Goal: Find specific page/section: Find specific page/section

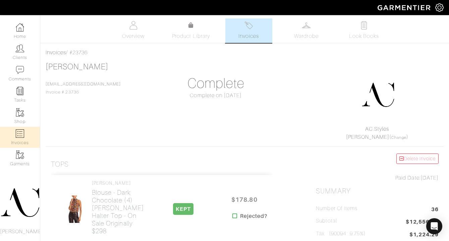
click at [16, 129] on link "Invoices" at bounding box center [20, 137] width 40 height 21
select select
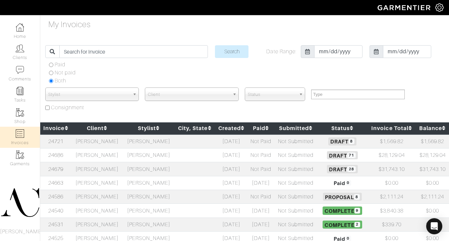
click at [106, 167] on td "[PERSON_NAME]" at bounding box center [97, 169] width 52 height 14
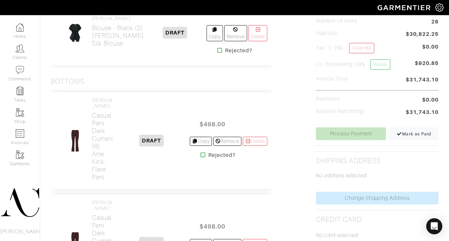
scroll to position [187, 0]
click at [218, 54] on icon at bounding box center [220, 50] width 5 height 5
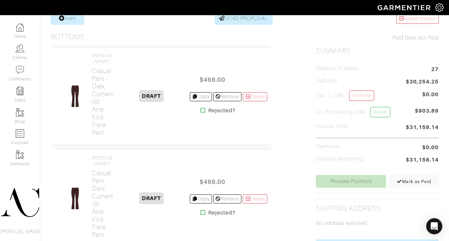
scroll to position [169, 0]
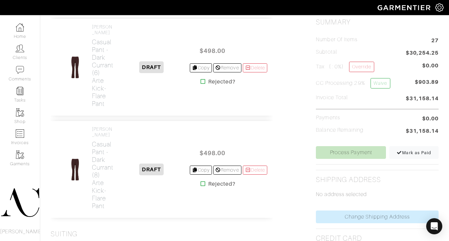
click at [202, 84] on icon at bounding box center [203, 81] width 5 height 5
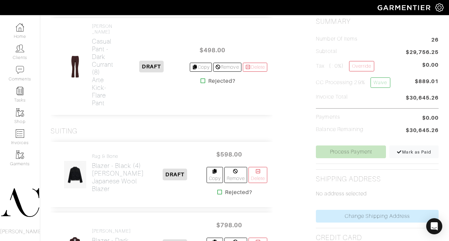
scroll to position [155, 0]
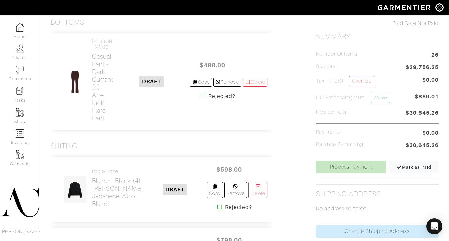
click at [201, 99] on icon at bounding box center [203, 95] width 5 height 5
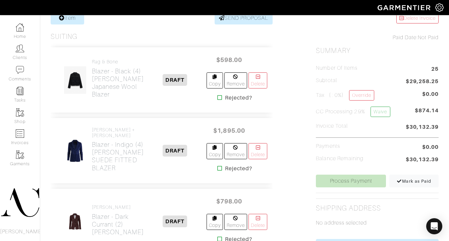
scroll to position [166, 0]
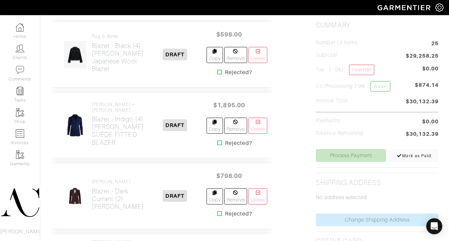
click at [218, 72] on icon at bounding box center [220, 71] width 5 height 5
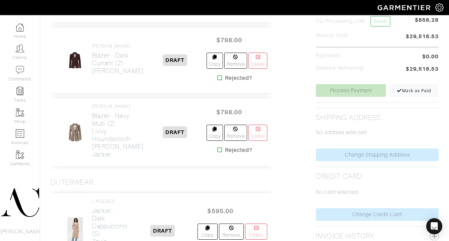
scroll to position [187, 0]
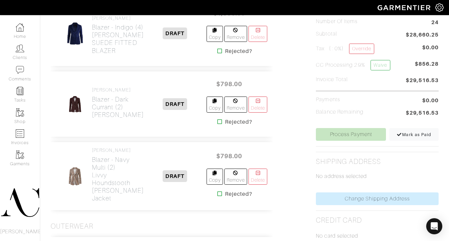
click at [218, 54] on icon at bounding box center [220, 50] width 5 height 5
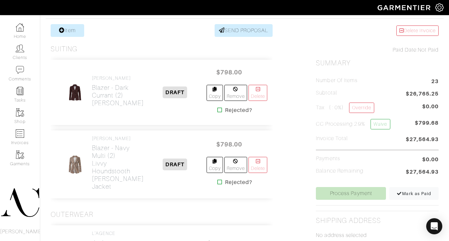
scroll to position [164, 0]
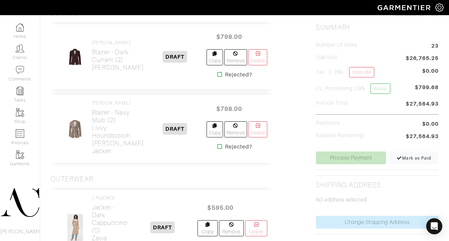
click at [218, 77] on icon at bounding box center [220, 74] width 5 height 5
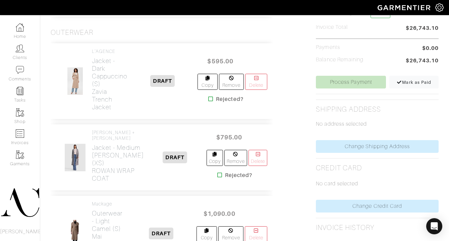
scroll to position [244, 0]
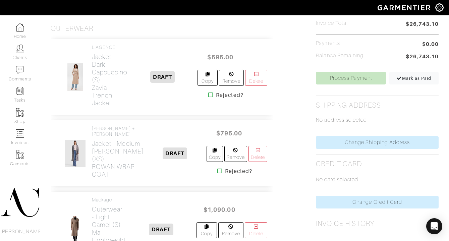
click at [209, 93] on icon at bounding box center [210, 94] width 5 height 5
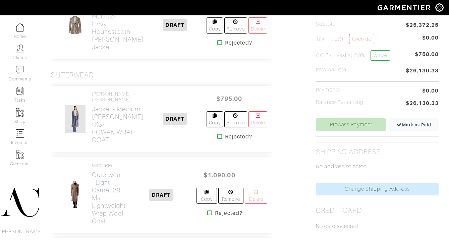
scroll to position [252, 0]
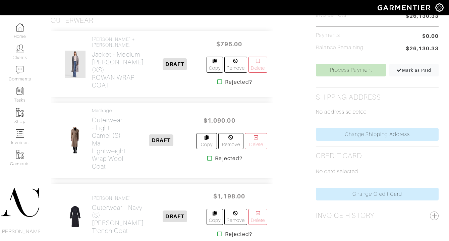
click at [218, 85] on icon at bounding box center [220, 81] width 5 height 5
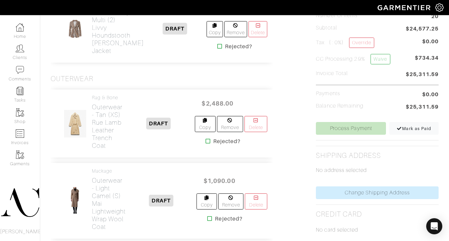
scroll to position [234, 0]
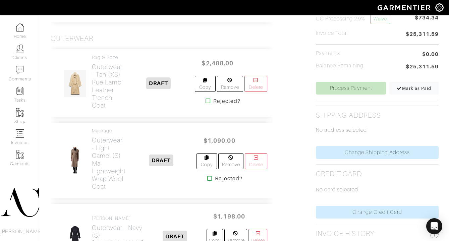
click at [207, 101] on icon at bounding box center [208, 100] width 5 height 5
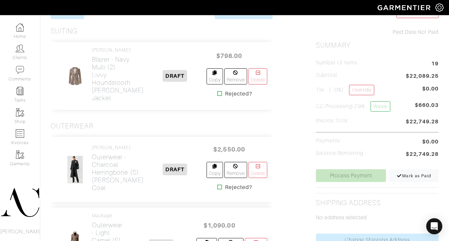
scroll to position [193, 0]
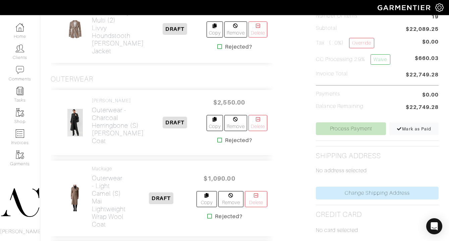
click at [218, 141] on icon at bounding box center [220, 140] width 5 height 5
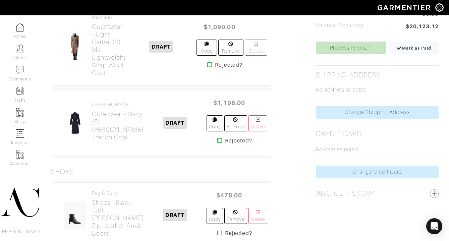
scroll to position [289, 0]
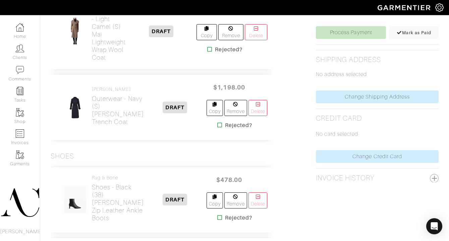
click at [218, 128] on icon at bounding box center [220, 125] width 5 height 5
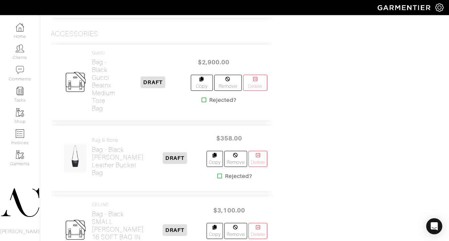
scroll to position [519, 0]
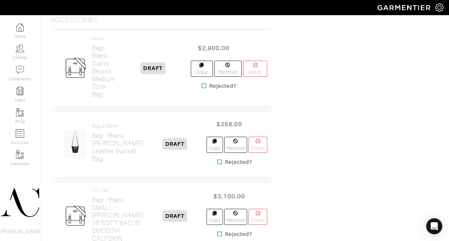
click at [204, 89] on icon at bounding box center [204, 85] width 5 height 5
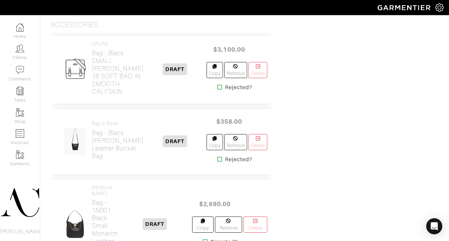
scroll to position [518, 0]
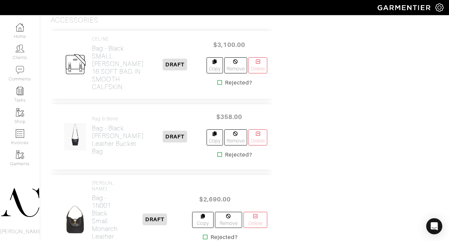
click at [218, 85] on icon at bounding box center [220, 82] width 5 height 5
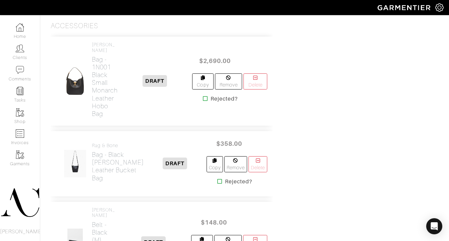
scroll to position [580, 0]
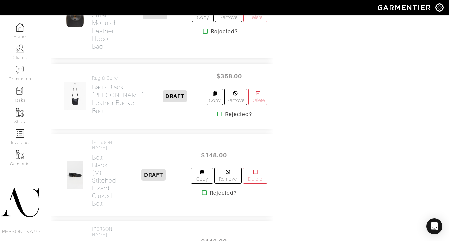
click at [204, 34] on icon at bounding box center [205, 31] width 5 height 5
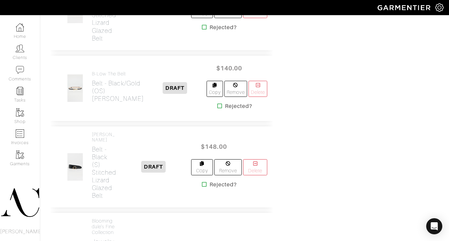
scroll to position [657, 0]
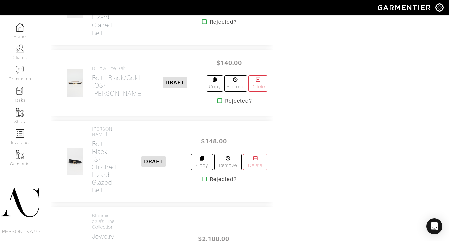
click at [218, 103] on icon at bounding box center [220, 100] width 5 height 5
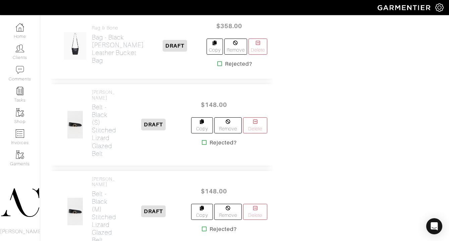
scroll to position [546, 0]
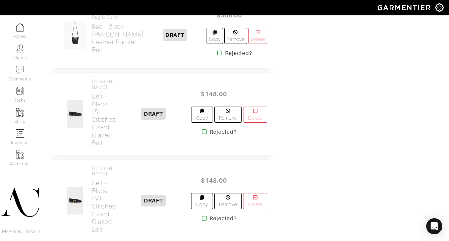
click at [202, 135] on icon at bounding box center [204, 131] width 5 height 5
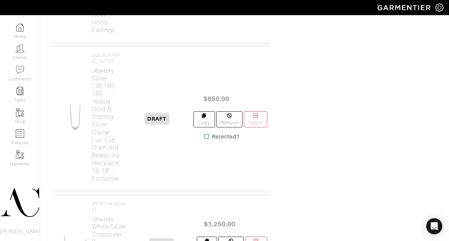
scroll to position [809, 0]
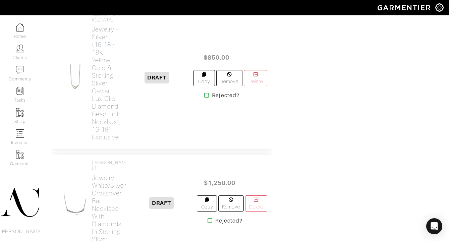
click at [205, 98] on icon at bounding box center [206, 95] width 5 height 5
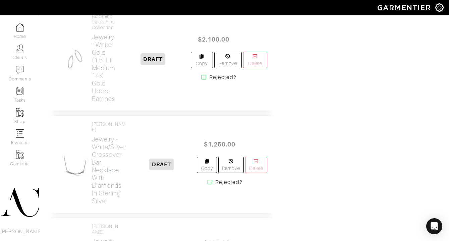
scroll to position [756, 0]
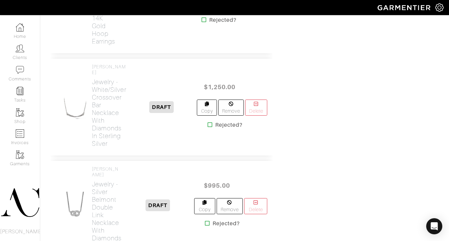
click at [209, 128] on icon at bounding box center [210, 124] width 5 height 5
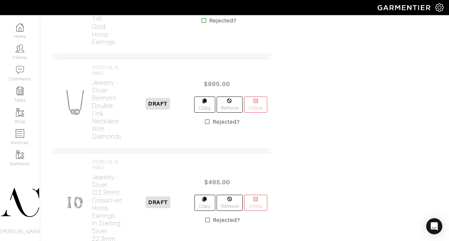
scroll to position [763, 0]
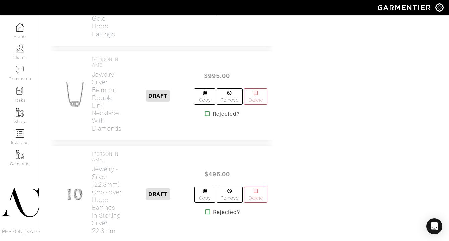
click at [206, 116] on icon at bounding box center [207, 113] width 5 height 5
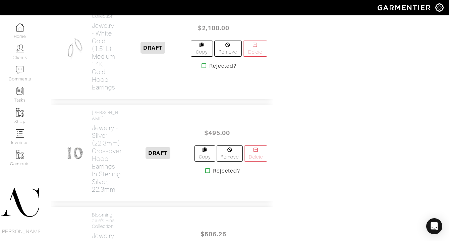
scroll to position [844, 0]
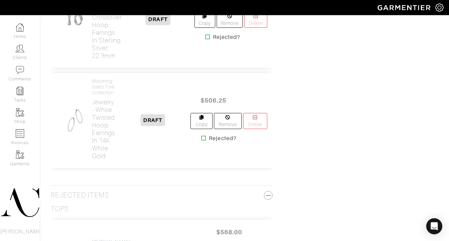
click at [207, 40] on icon at bounding box center [207, 36] width 5 height 5
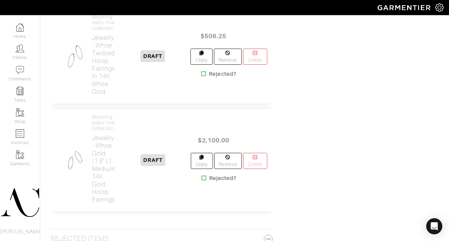
scroll to position [679, 0]
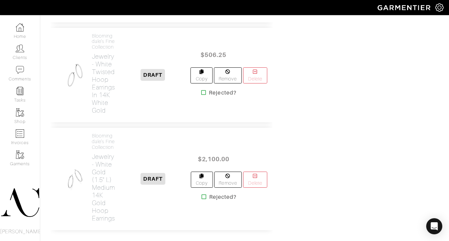
click at [202, 95] on icon at bounding box center [203, 92] width 5 height 5
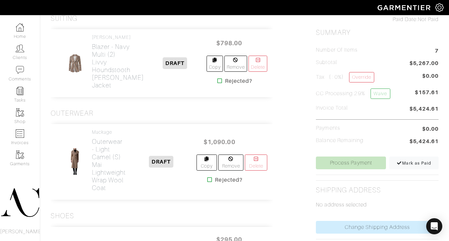
scroll to position [124, 0]
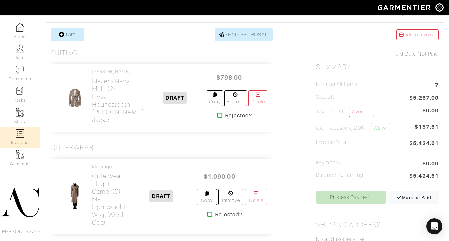
click at [22, 135] on img at bounding box center [20, 134] width 8 height 8
select select
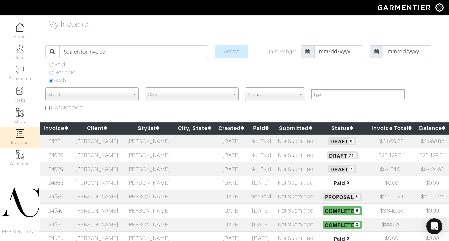
click at [176, 168] on td at bounding box center [195, 169] width 41 height 14
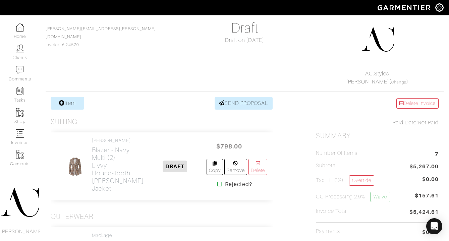
scroll to position [35, 0]
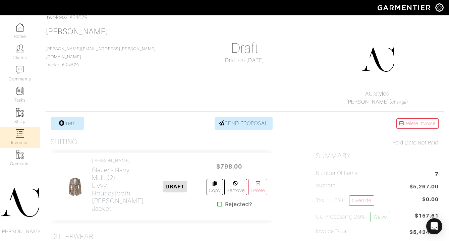
click at [26, 135] on link "Invoices" at bounding box center [20, 137] width 40 height 21
select select
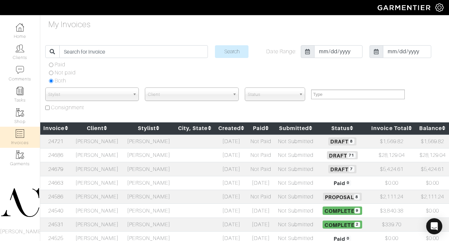
click at [102, 168] on td "[PERSON_NAME]" at bounding box center [97, 169] width 52 height 14
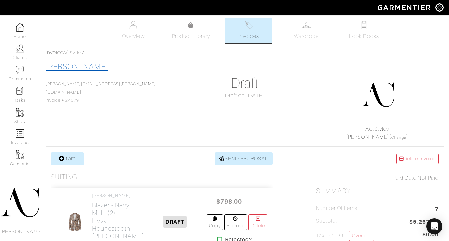
click at [84, 67] on link "[PERSON_NAME]" at bounding box center [77, 66] width 63 height 9
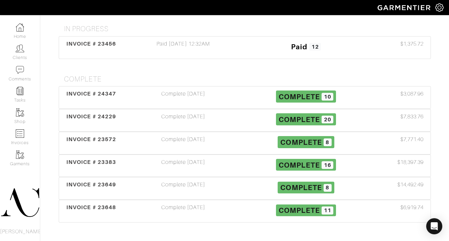
scroll to position [160, 0]
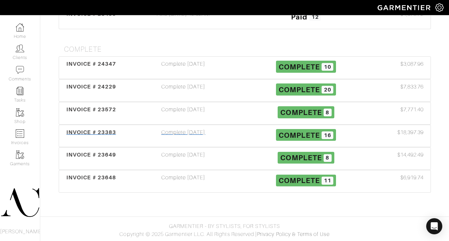
click at [187, 133] on div "Complete [DATE]" at bounding box center [183, 136] width 123 height 15
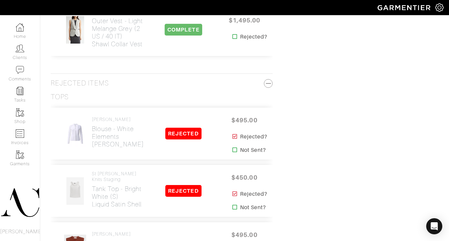
scroll to position [1170, 0]
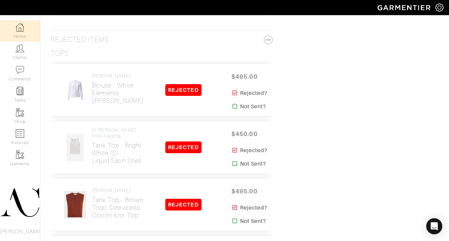
click at [25, 34] on link "Home" at bounding box center [20, 30] width 40 height 21
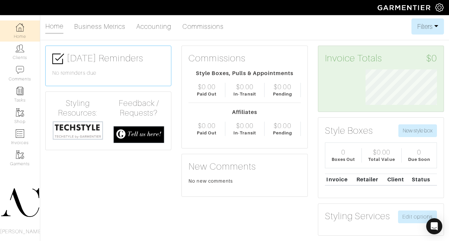
scroll to position [36, 82]
